Goal: Check status

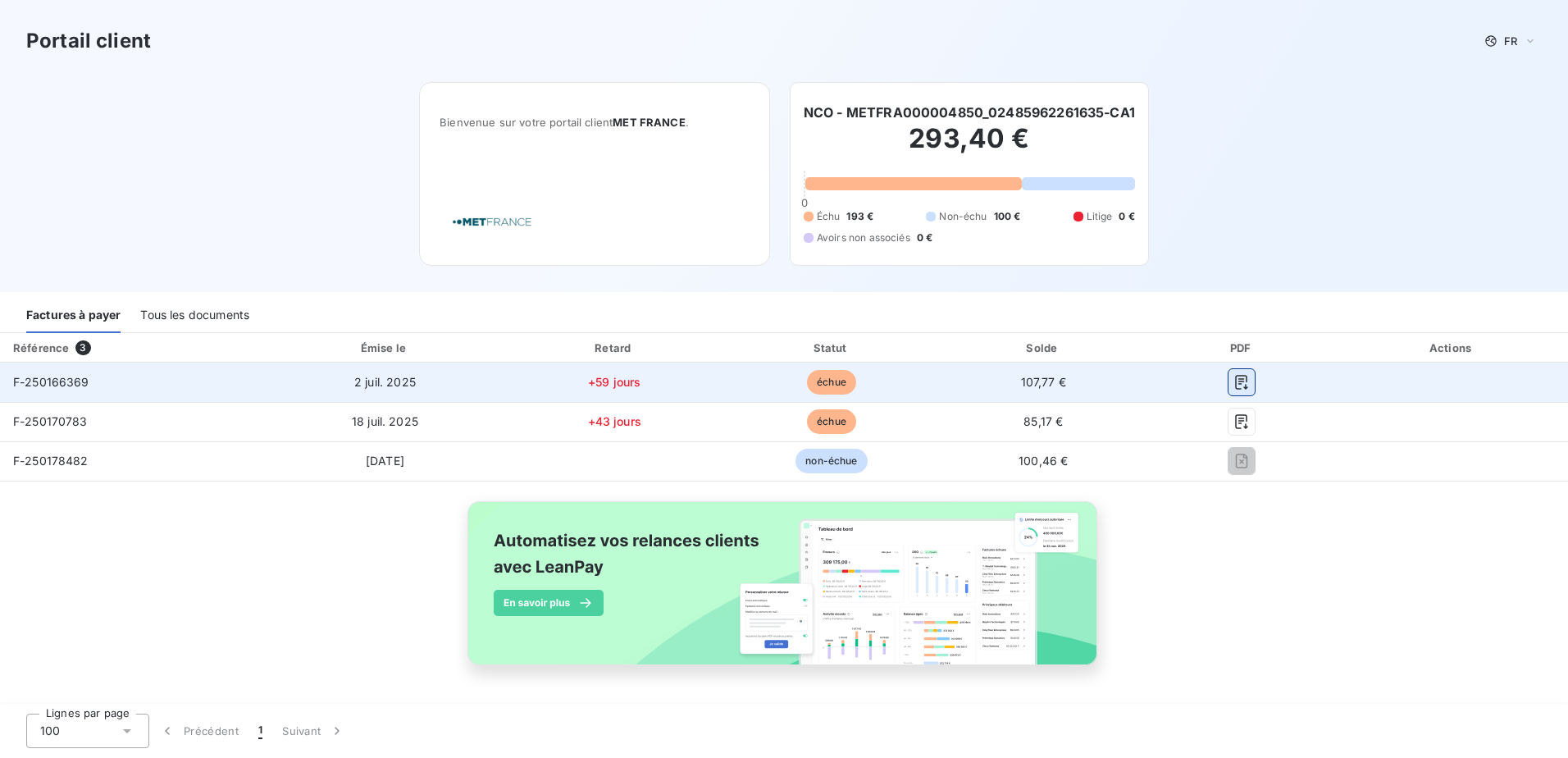
click at [1236, 380] on icon "button" at bounding box center [1241, 382] width 16 height 16
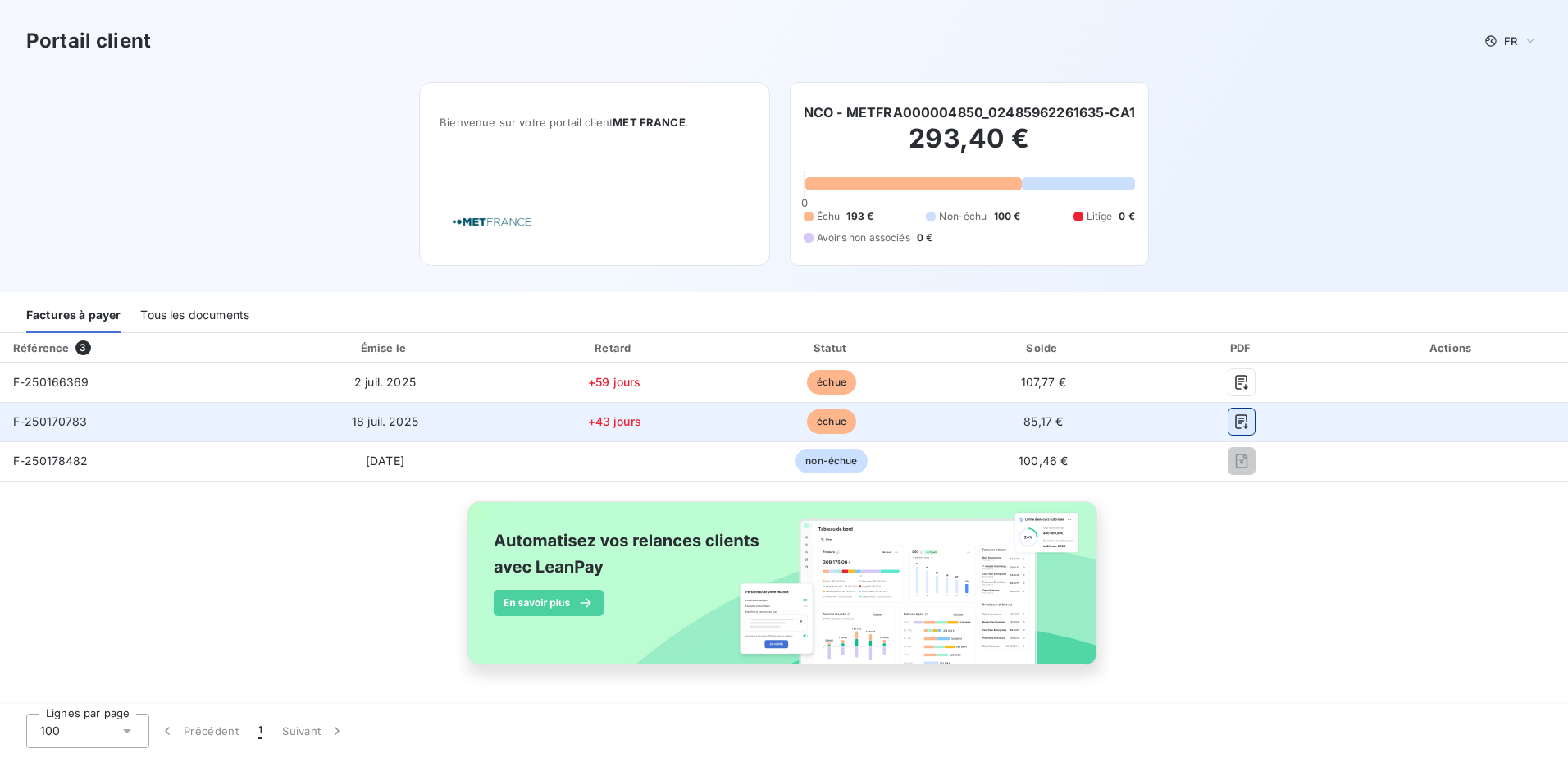
click at [1239, 420] on icon "button" at bounding box center [1241, 421] width 16 height 16
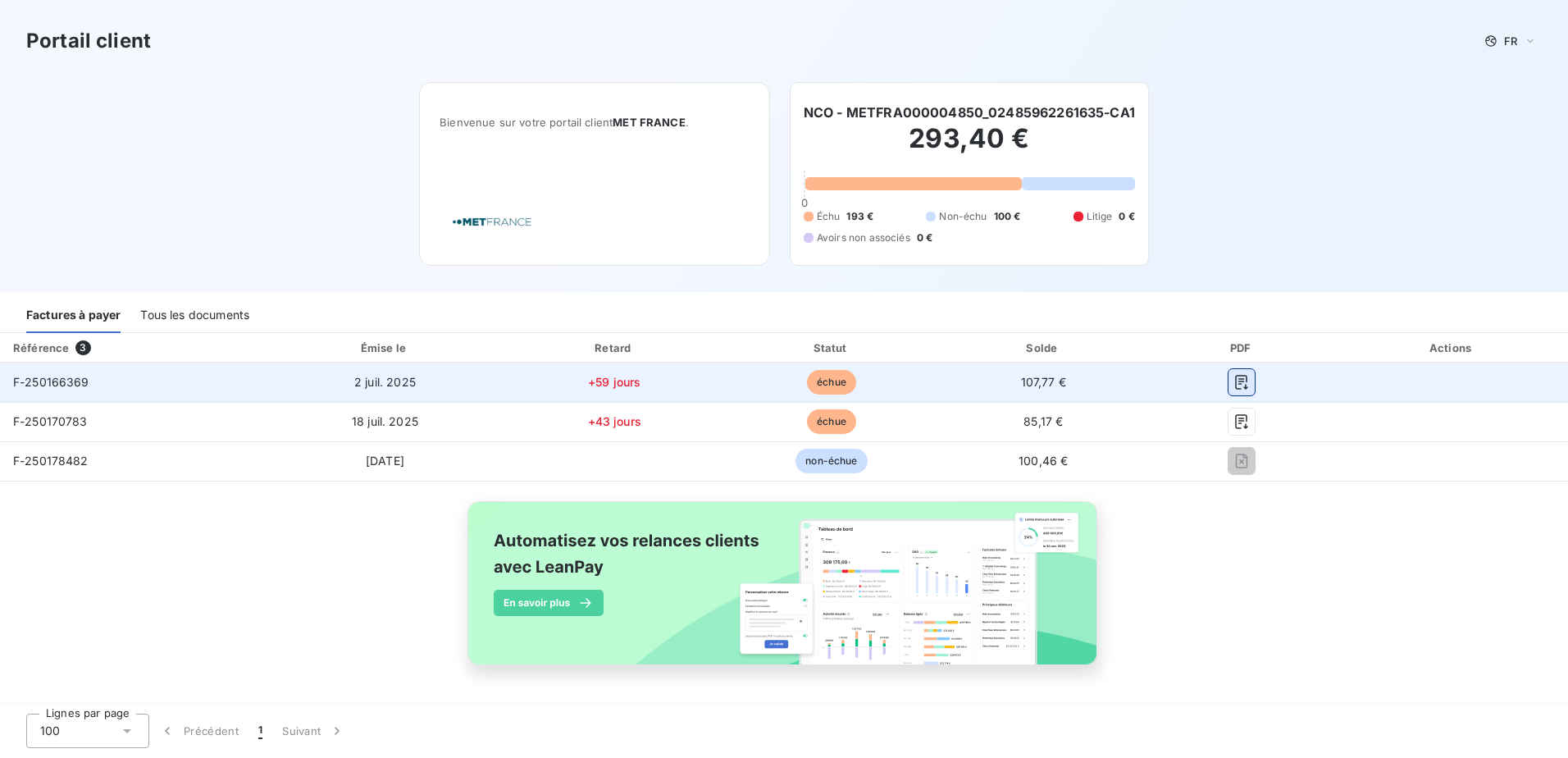
click at [1240, 380] on icon "button" at bounding box center [1241, 381] width 12 height 15
click at [1238, 382] on icon "button" at bounding box center [1241, 382] width 16 height 16
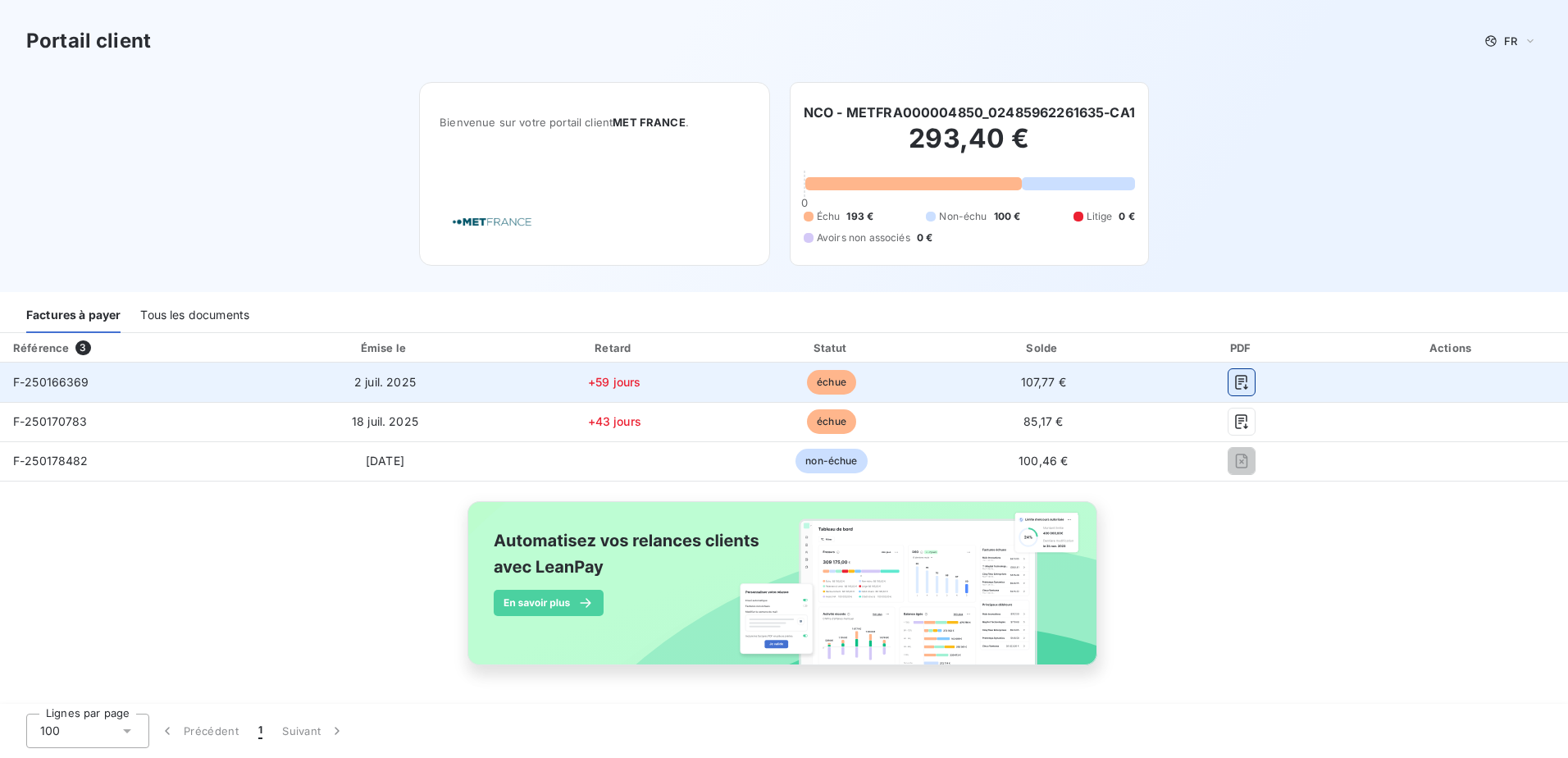
click at [1235, 384] on icon "button" at bounding box center [1241, 382] width 16 height 16
click at [1241, 377] on icon "button" at bounding box center [1241, 382] width 16 height 16
click at [1235, 383] on icon "button" at bounding box center [1241, 382] width 16 height 16
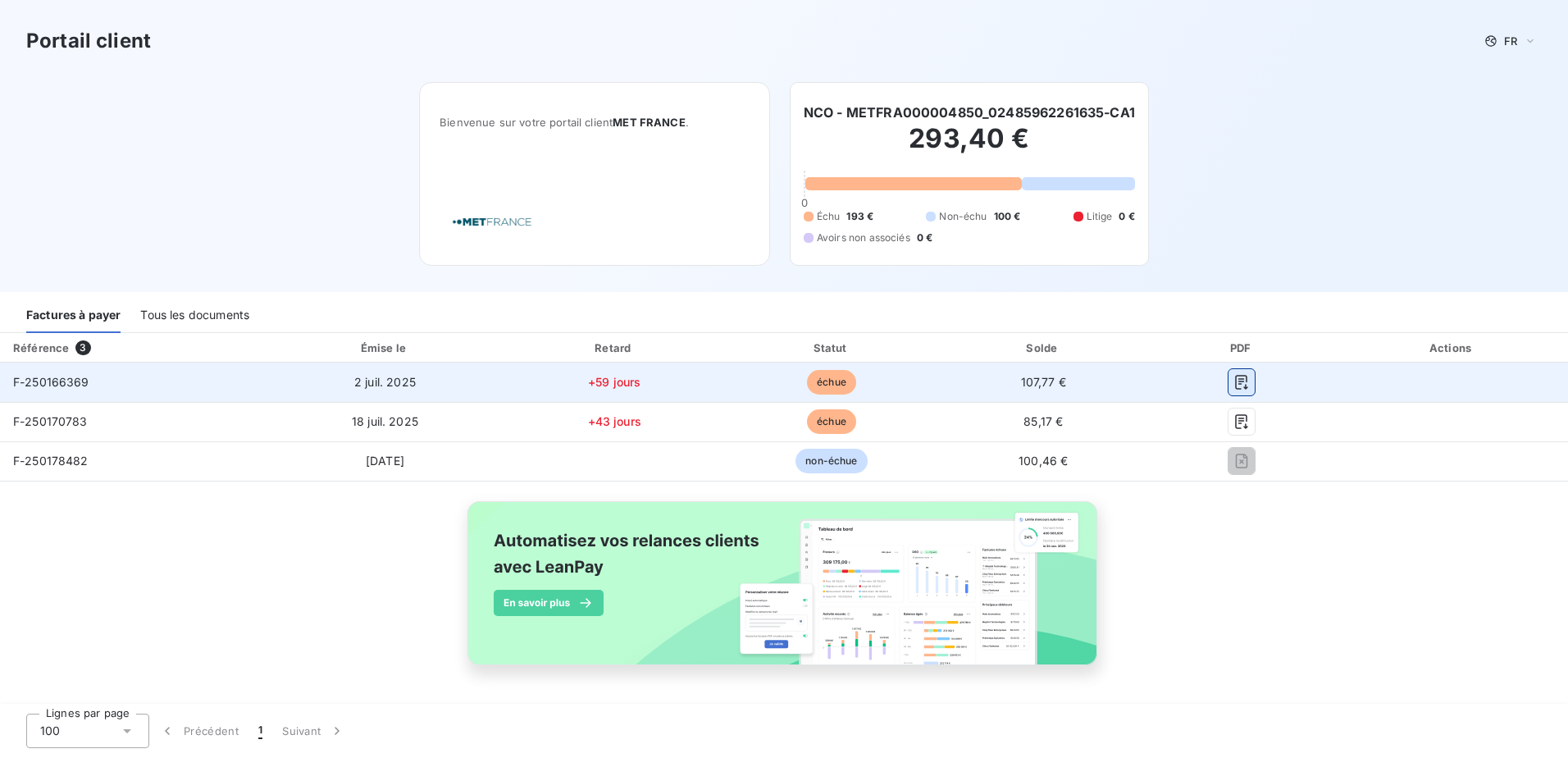
click at [1235, 381] on icon "button" at bounding box center [1241, 382] width 16 height 16
